Goal: Check status: Check status

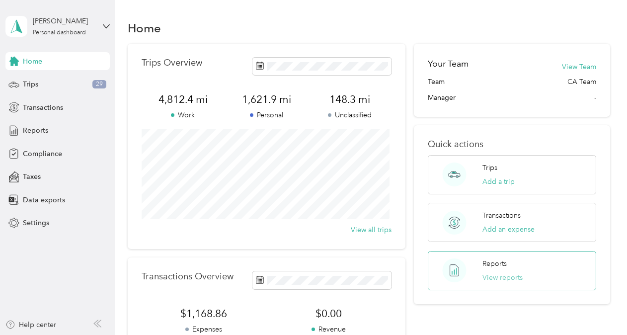
click at [493, 275] on button "View reports" at bounding box center [502, 277] width 40 height 10
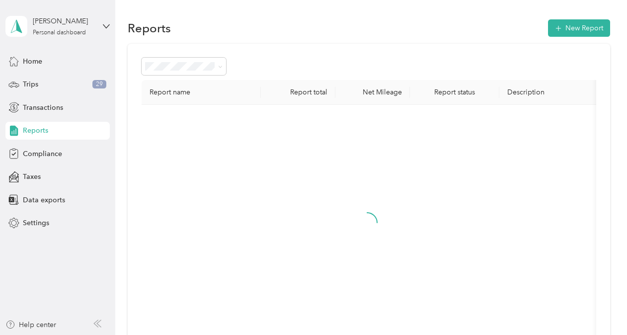
click at [493, 275] on div at bounding box center [368, 231] width 436 height 236
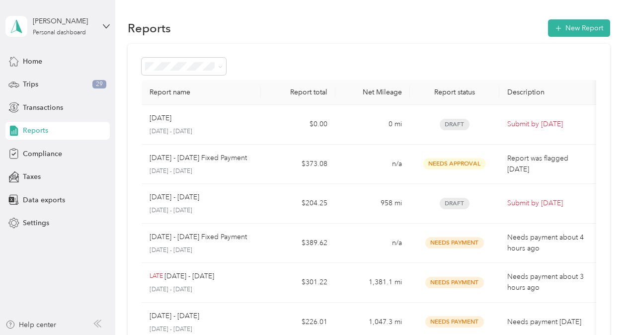
click at [340, 45] on div "Report name Report total Net Mileage Report status Description august [DATE] - …" at bounding box center [369, 293] width 482 height 498
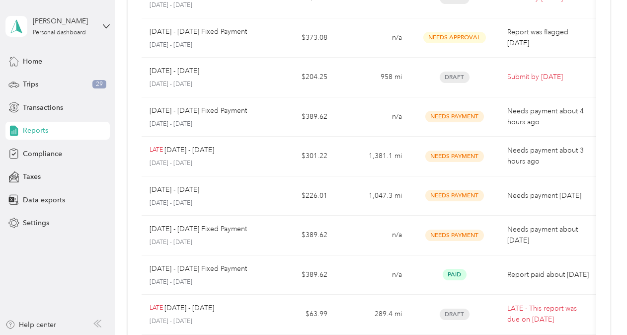
scroll to position [149, 0]
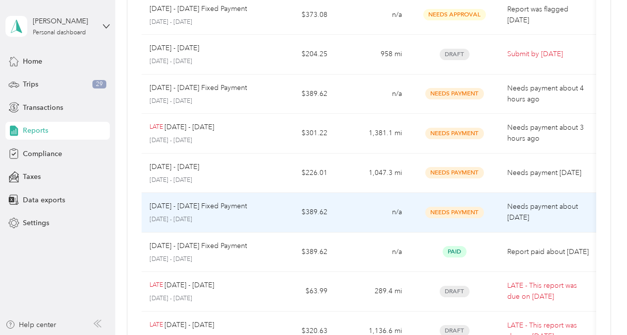
click at [444, 208] on span "Needs Payment" at bounding box center [454, 212] width 59 height 11
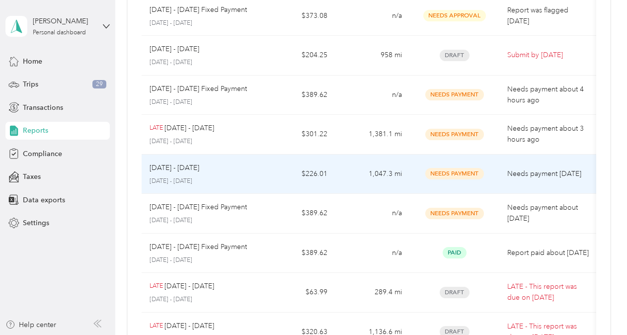
scroll to position [149, 0]
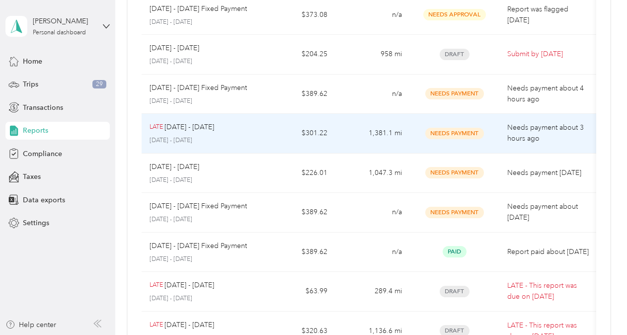
click at [454, 129] on span "Needs Payment" at bounding box center [454, 133] width 59 height 11
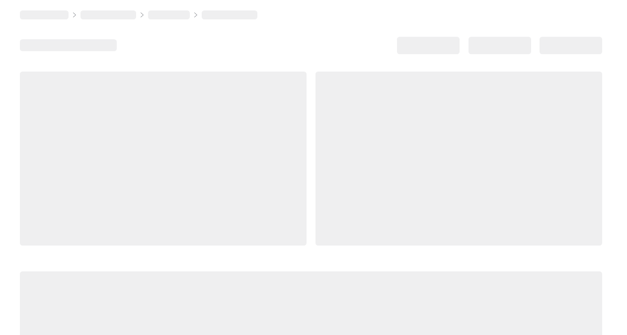
click at [454, 129] on div at bounding box center [458, 159] width 287 height 174
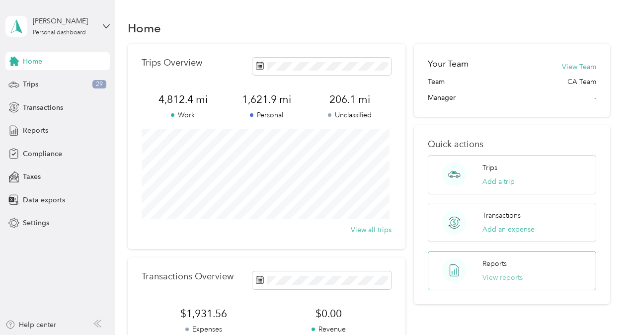
click at [489, 273] on button "View reports" at bounding box center [502, 277] width 40 height 10
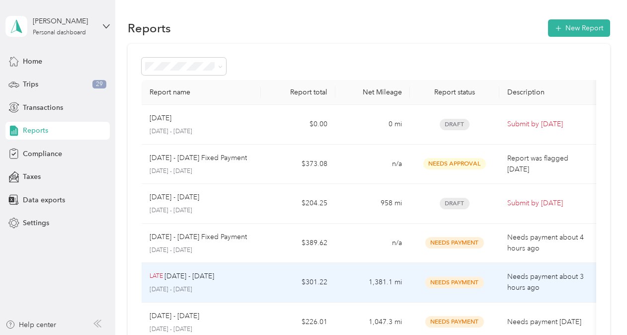
click at [489, 273] on td "Needs Payment" at bounding box center [454, 283] width 89 height 40
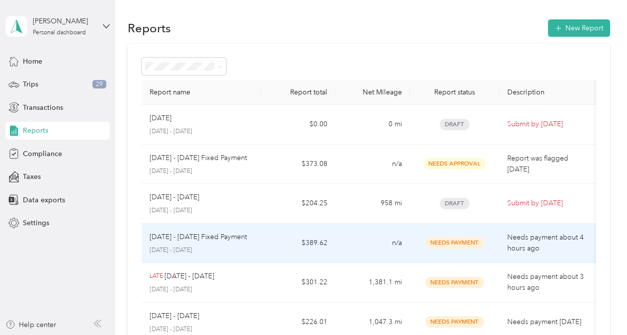
click at [446, 240] on span "Needs Payment" at bounding box center [454, 242] width 59 height 11
